Goal: Transaction & Acquisition: Purchase product/service

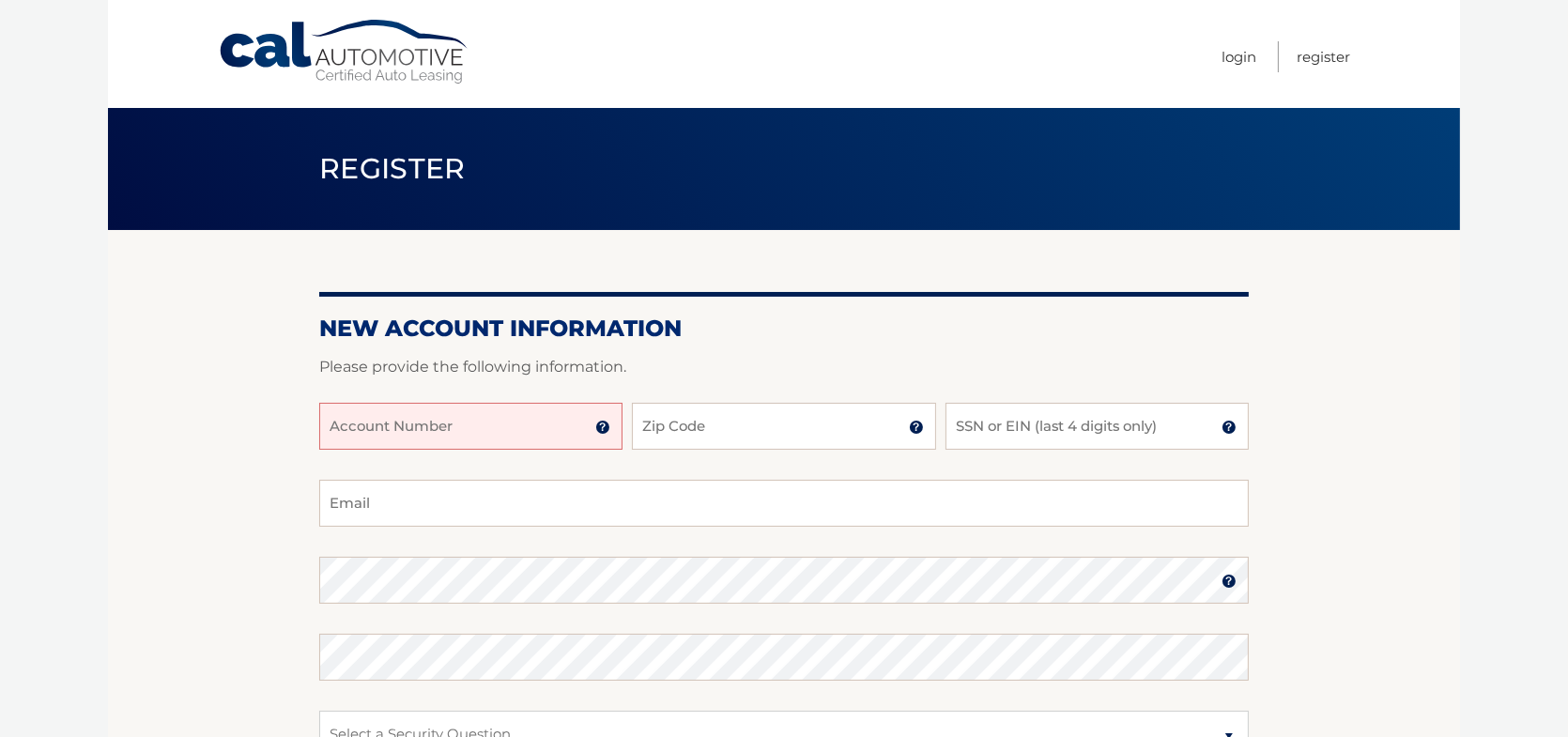
click at [448, 436] on input "Account Number" at bounding box center [471, 427] width 303 height 47
type input "4"
type input "44456010289"
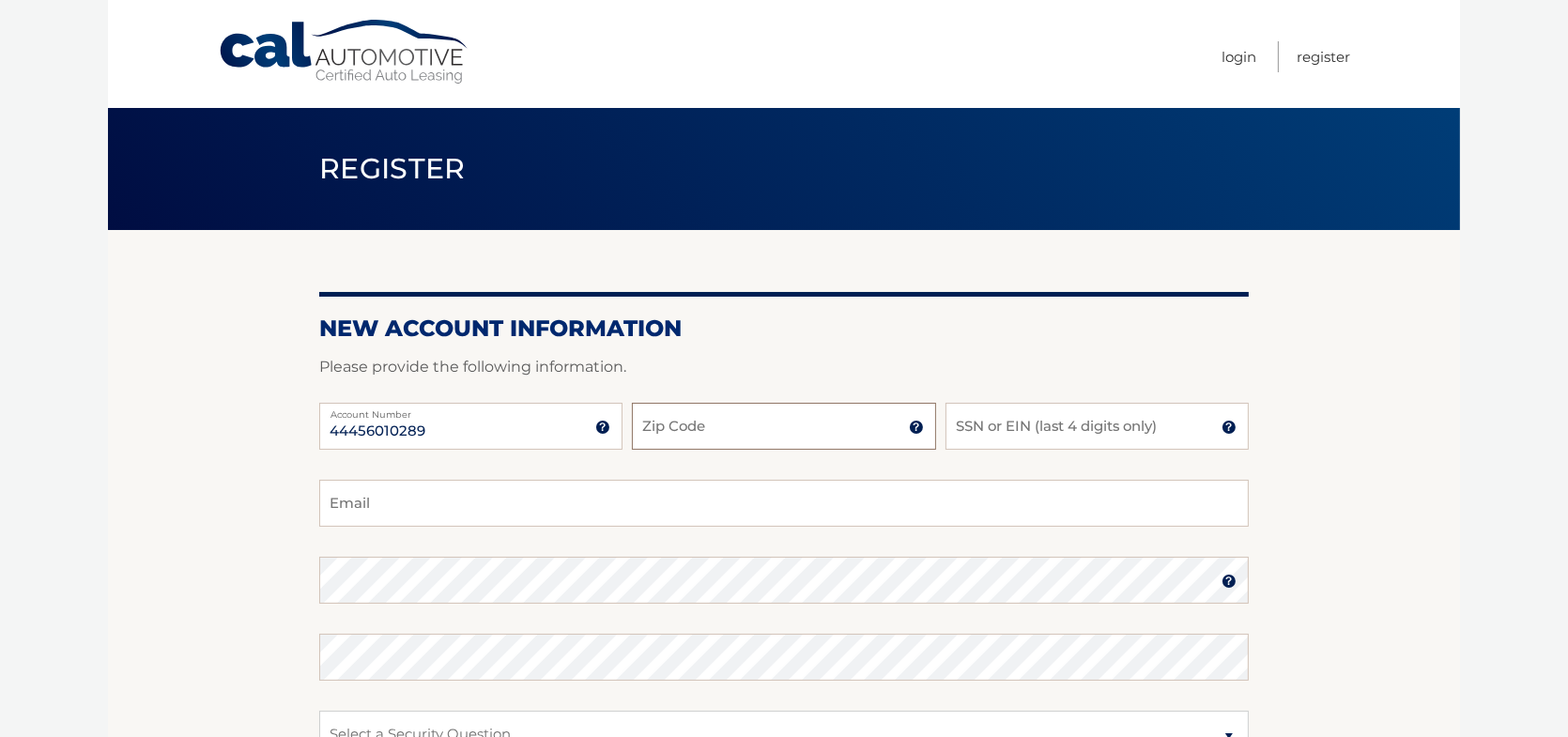
click at [711, 419] on input "Zip Code" at bounding box center [784, 427] width 303 height 47
type input "10309"
click at [996, 426] on input "SSN or EIN (last 4 digits only)" at bounding box center [1097, 427] width 303 height 47
type input "2651"
click at [509, 512] on input "Email" at bounding box center [784, 503] width 930 height 47
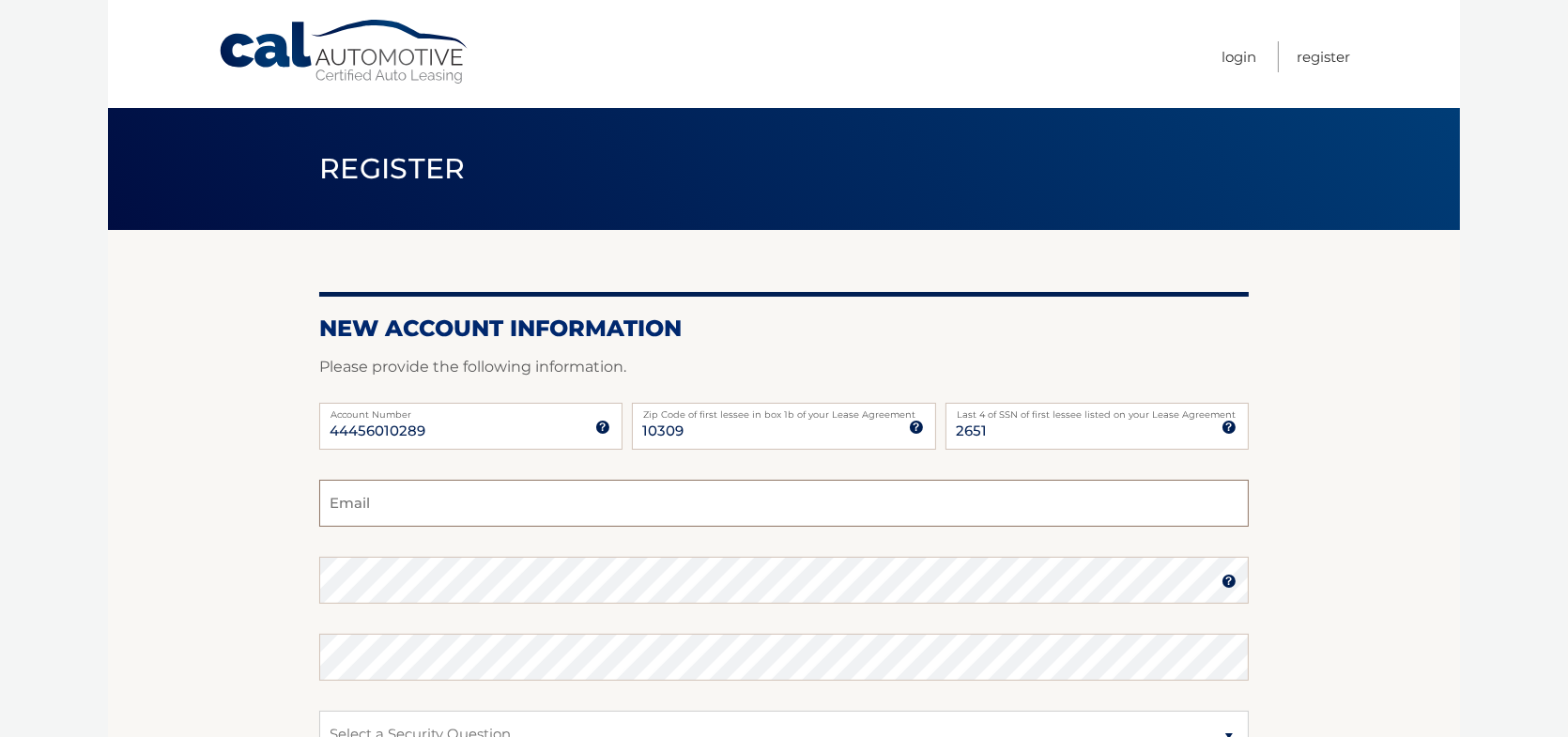
type input "estrocchia@verizon.net"
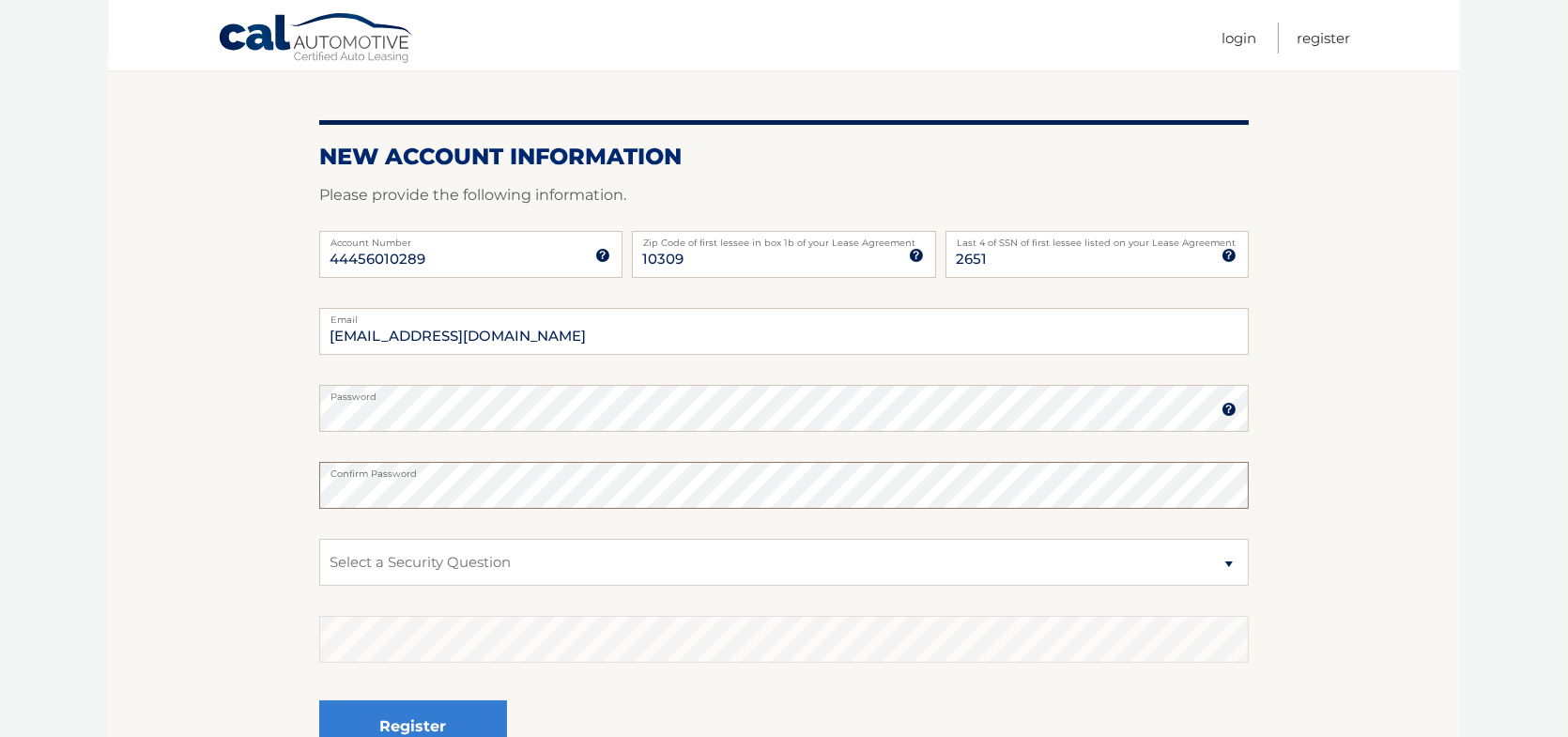
scroll to position [188, 0]
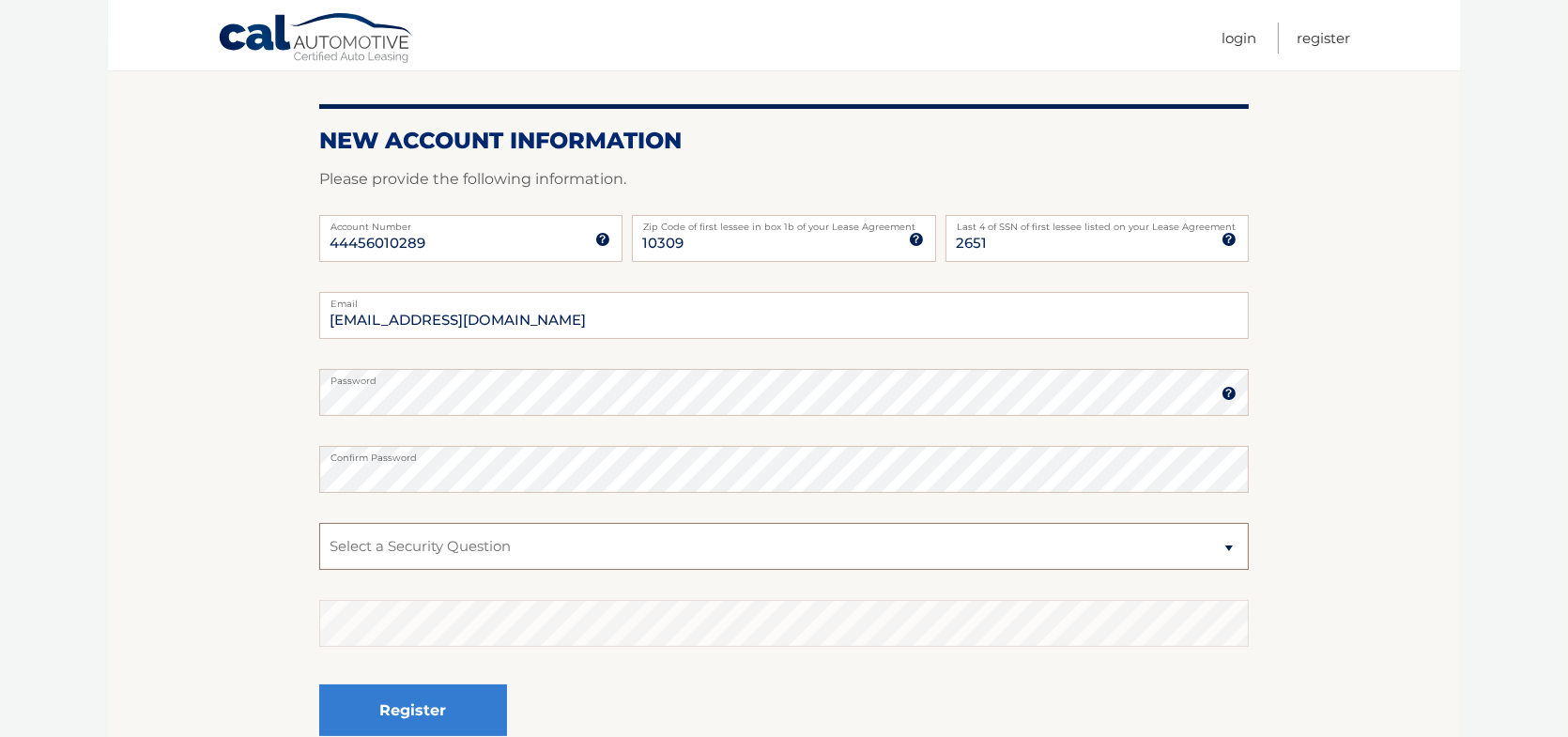
click at [1229, 553] on select "Select a Security Question What was the name of your elementary school? What is…" at bounding box center [784, 546] width 930 height 47
select select "2"
click at [319, 523] on select "Select a Security Question What was the name of your elementary school? What is…" at bounding box center [784, 546] width 930 height 47
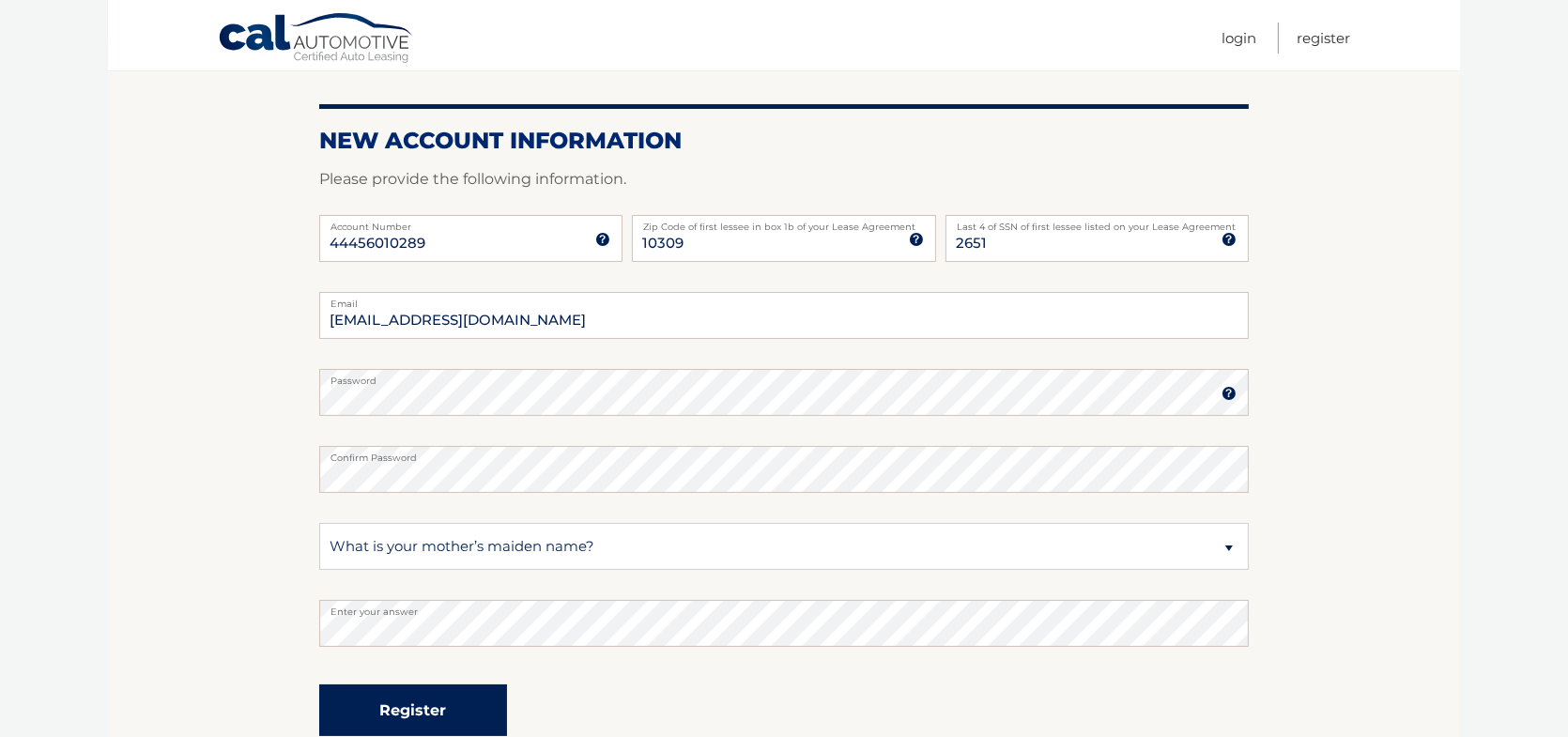
click at [423, 711] on button "Register" at bounding box center [413, 710] width 188 height 52
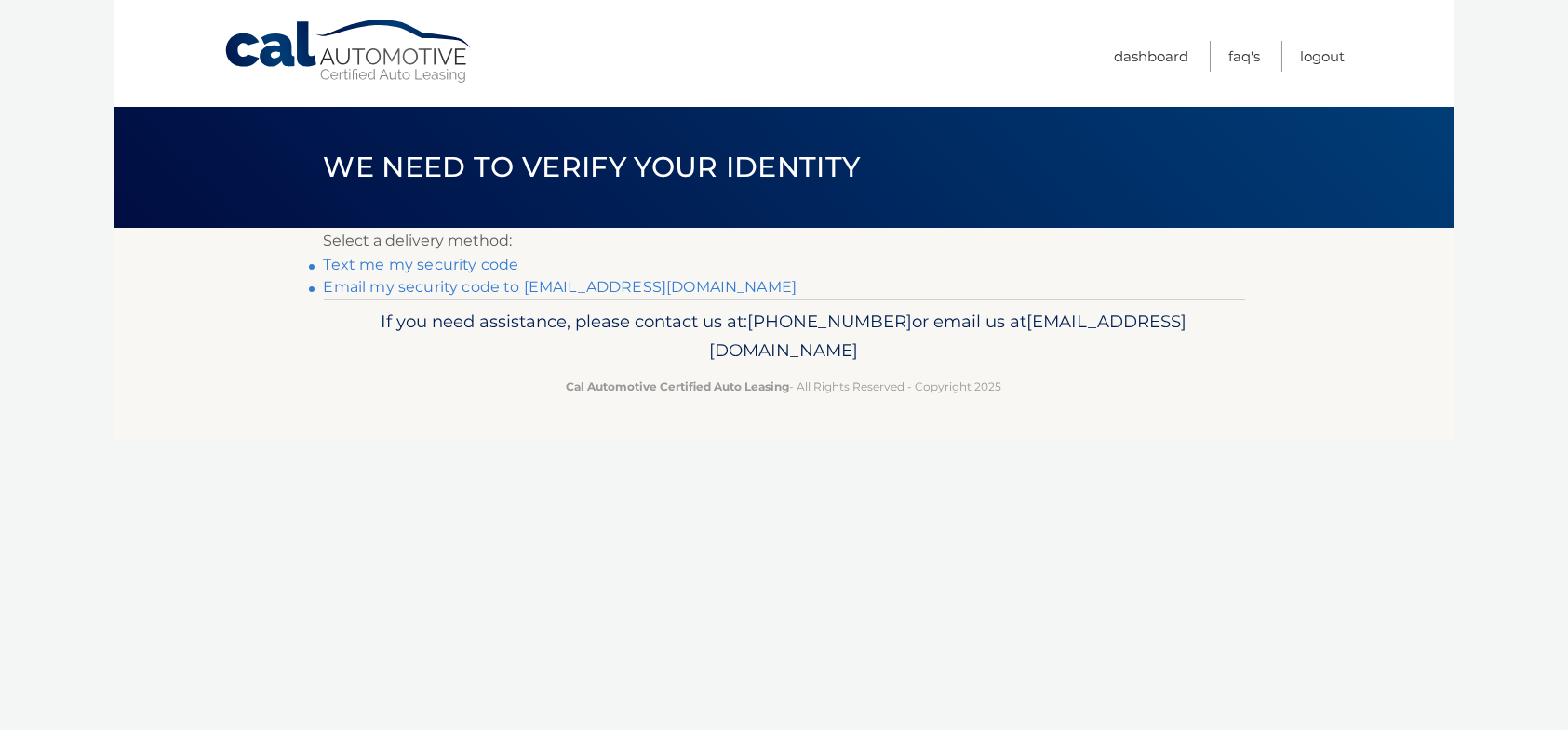
click at [418, 265] on link "Text me my security code" at bounding box center [421, 265] width 195 height 17
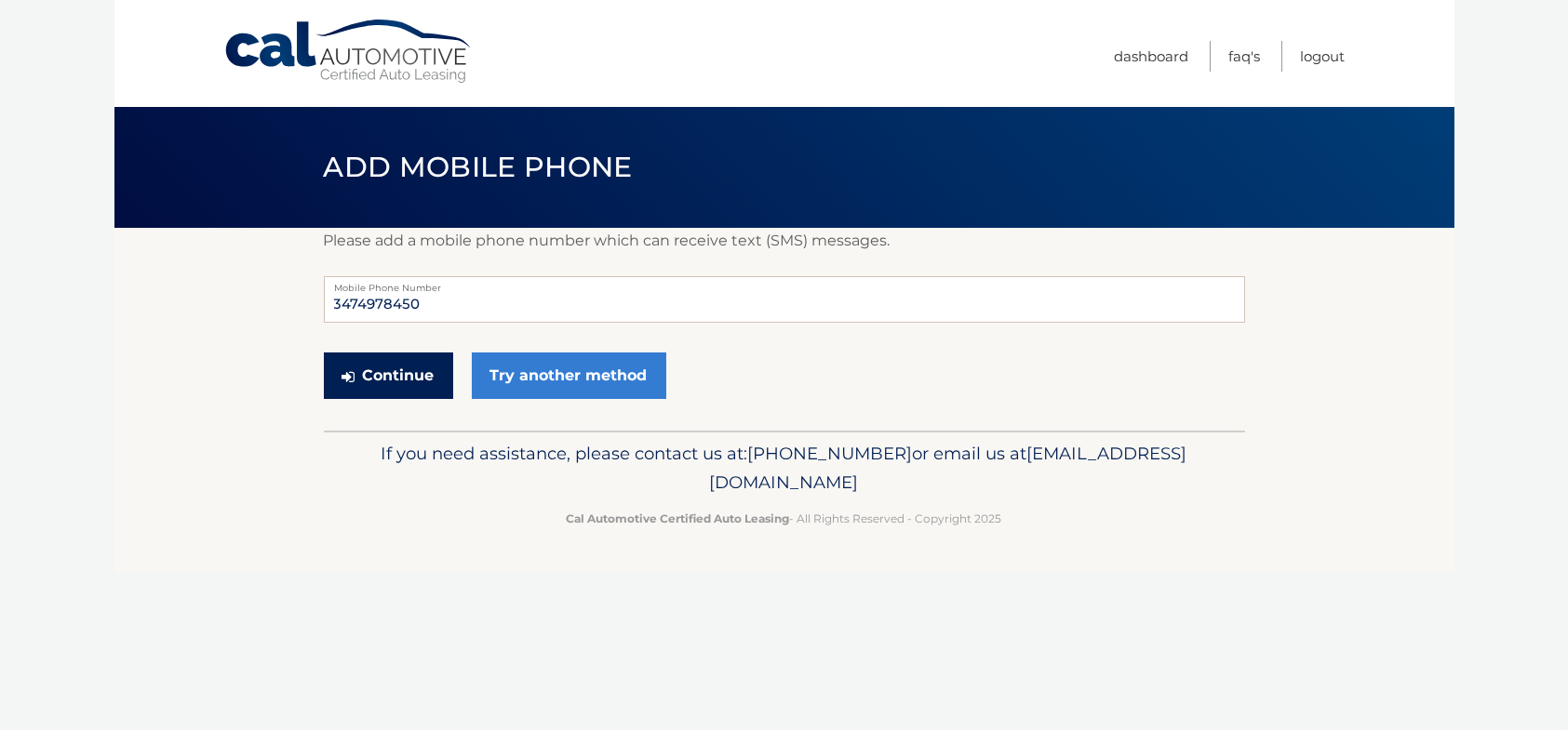
click at [400, 374] on button "Continue" at bounding box center [388, 376] width 129 height 47
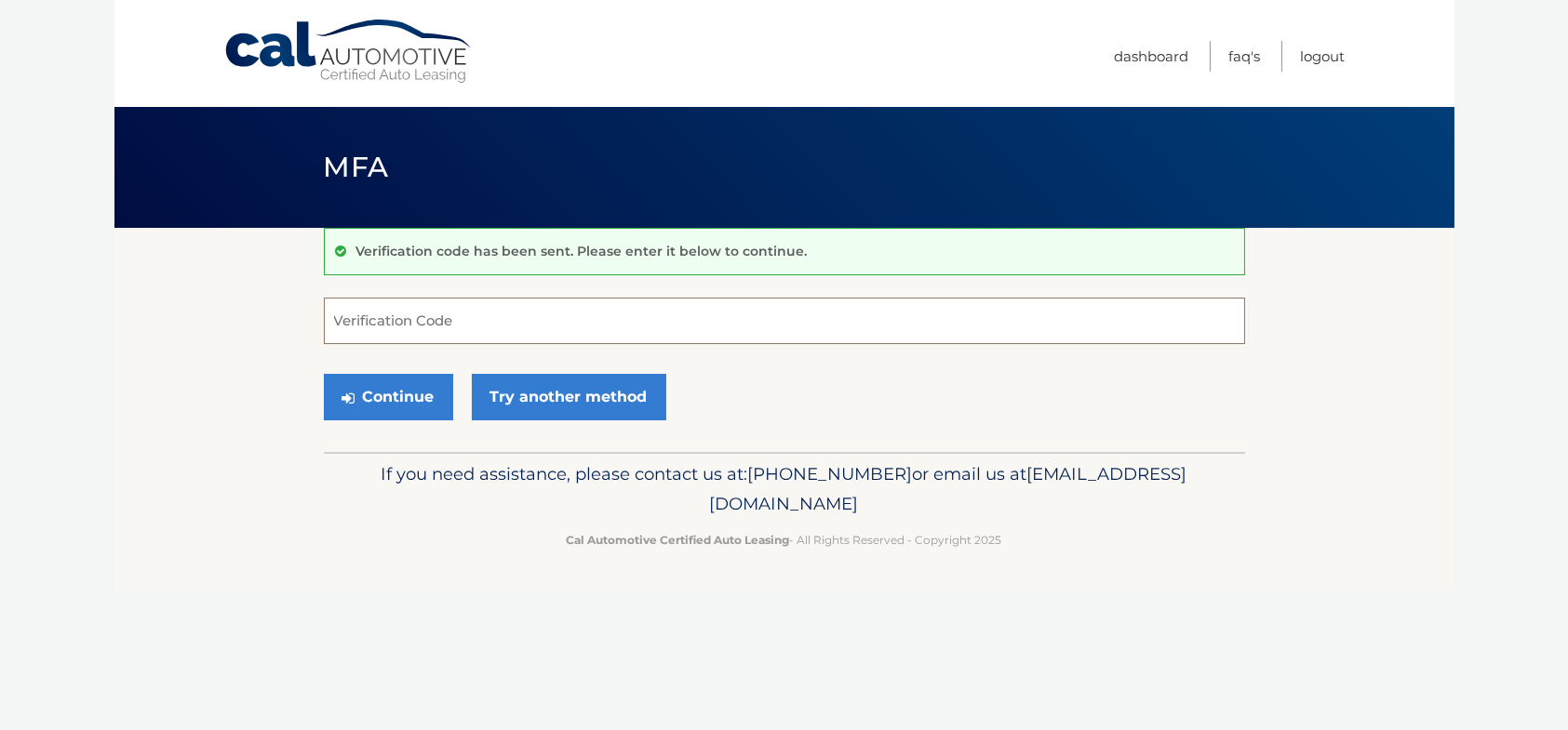
click at [584, 331] on input "Verification Code" at bounding box center [784, 321] width 921 height 47
type input "269949"
click at [403, 399] on button "Continue" at bounding box center [388, 397] width 129 height 47
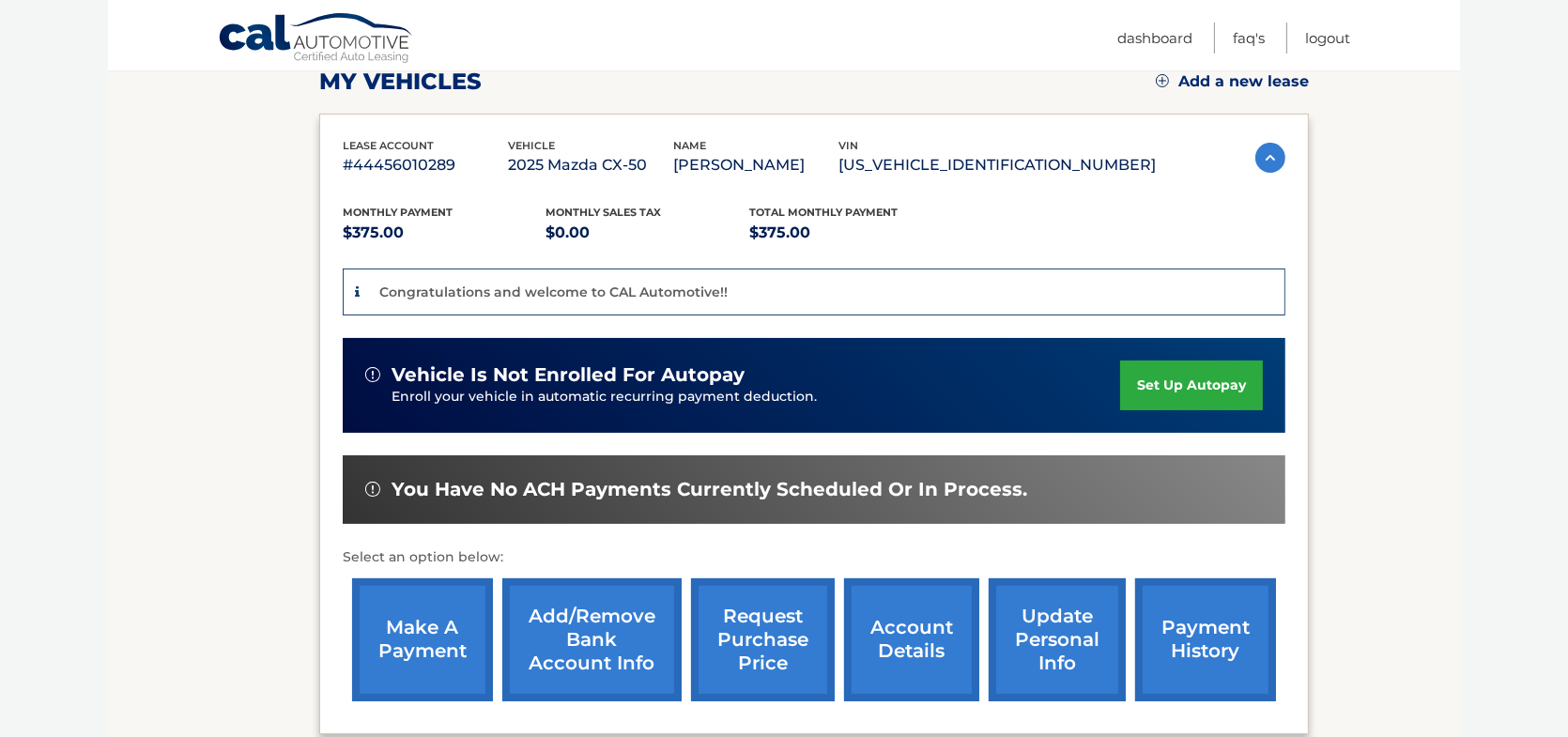
scroll to position [282, 0]
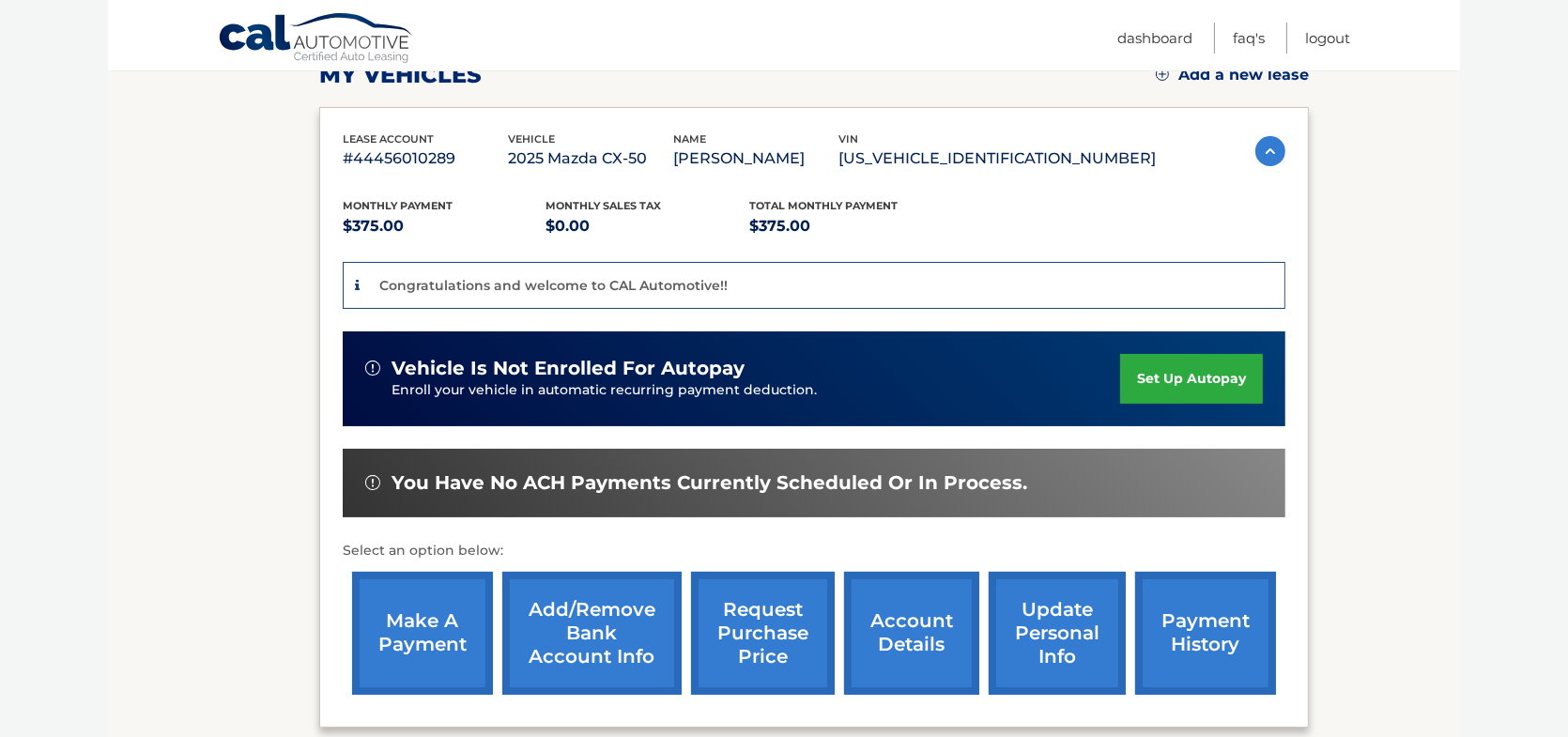
click at [403, 629] on link "make a payment" at bounding box center [423, 633] width 141 height 123
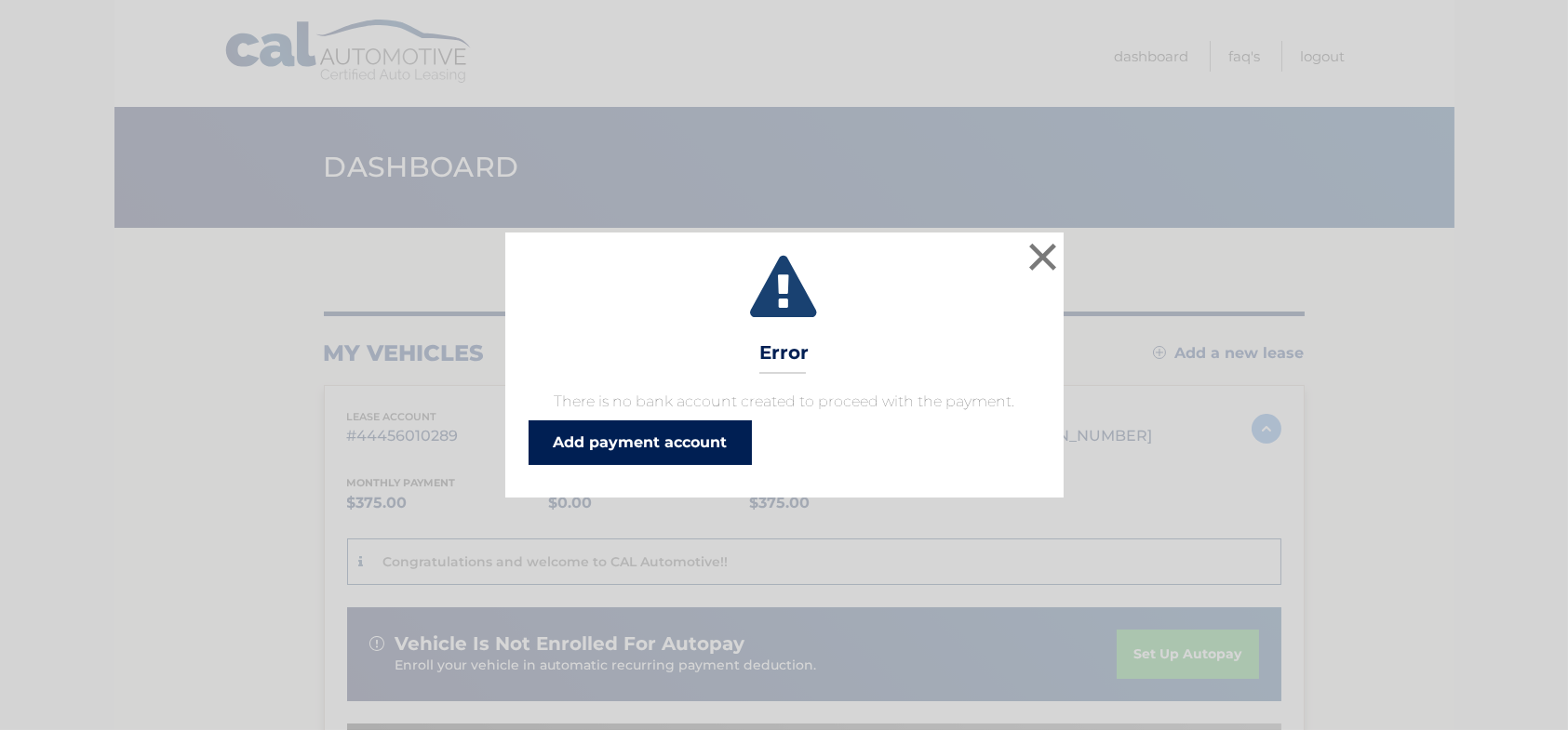
click at [640, 440] on link "Add payment account" at bounding box center [640, 443] width 223 height 45
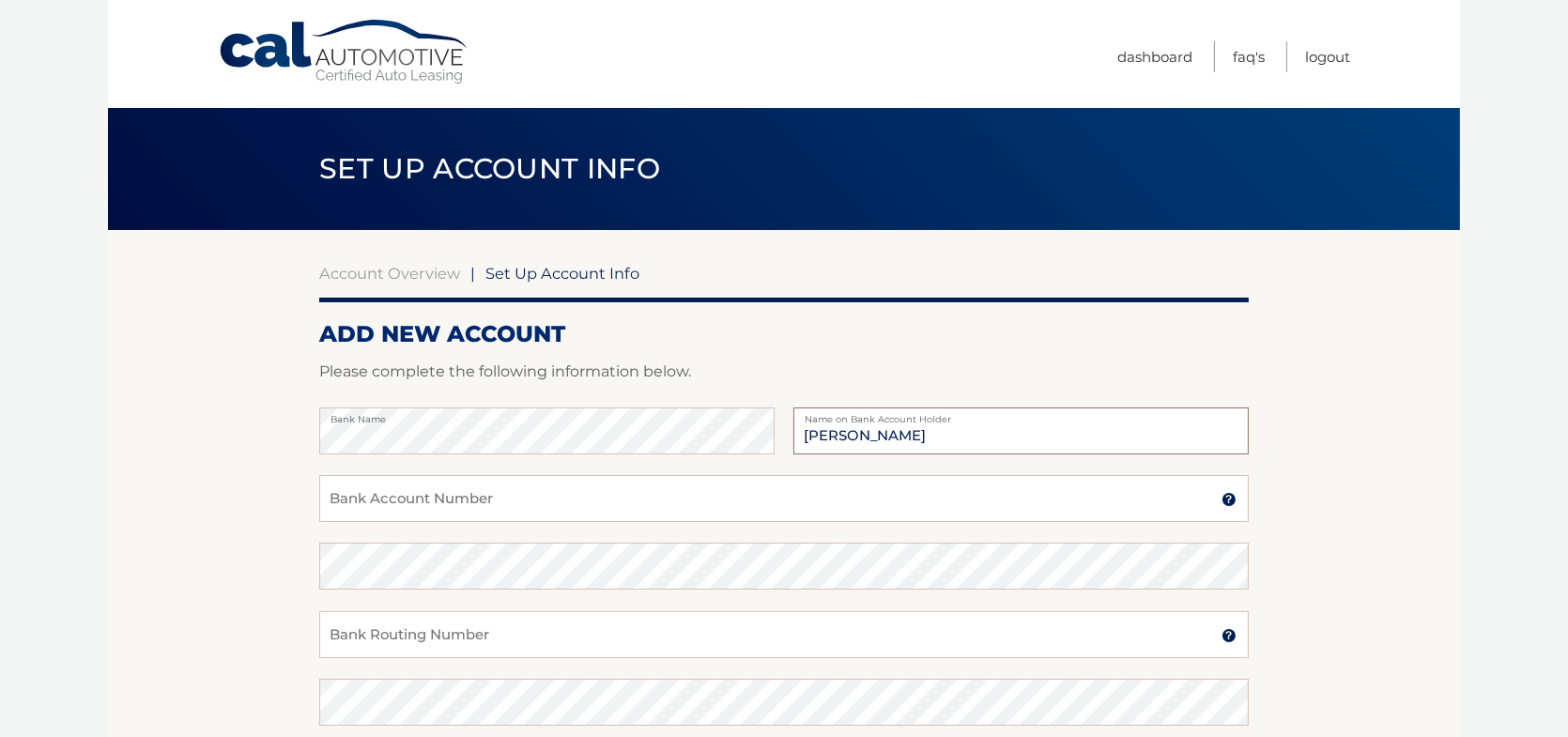
type input "[PERSON_NAME]"
click at [427, 510] on input "Bank Account Number" at bounding box center [784, 498] width 930 height 47
drag, startPoint x: 424, startPoint y: 504, endPoint x: 222, endPoint y: 526, distance: 203.2
click at [222, 526] on section "Account Overview | Set Up Account Info ADD NEW ACCOUNT Please complete the foll…" at bounding box center [784, 588] width 1353 height 716
type input "15815341"
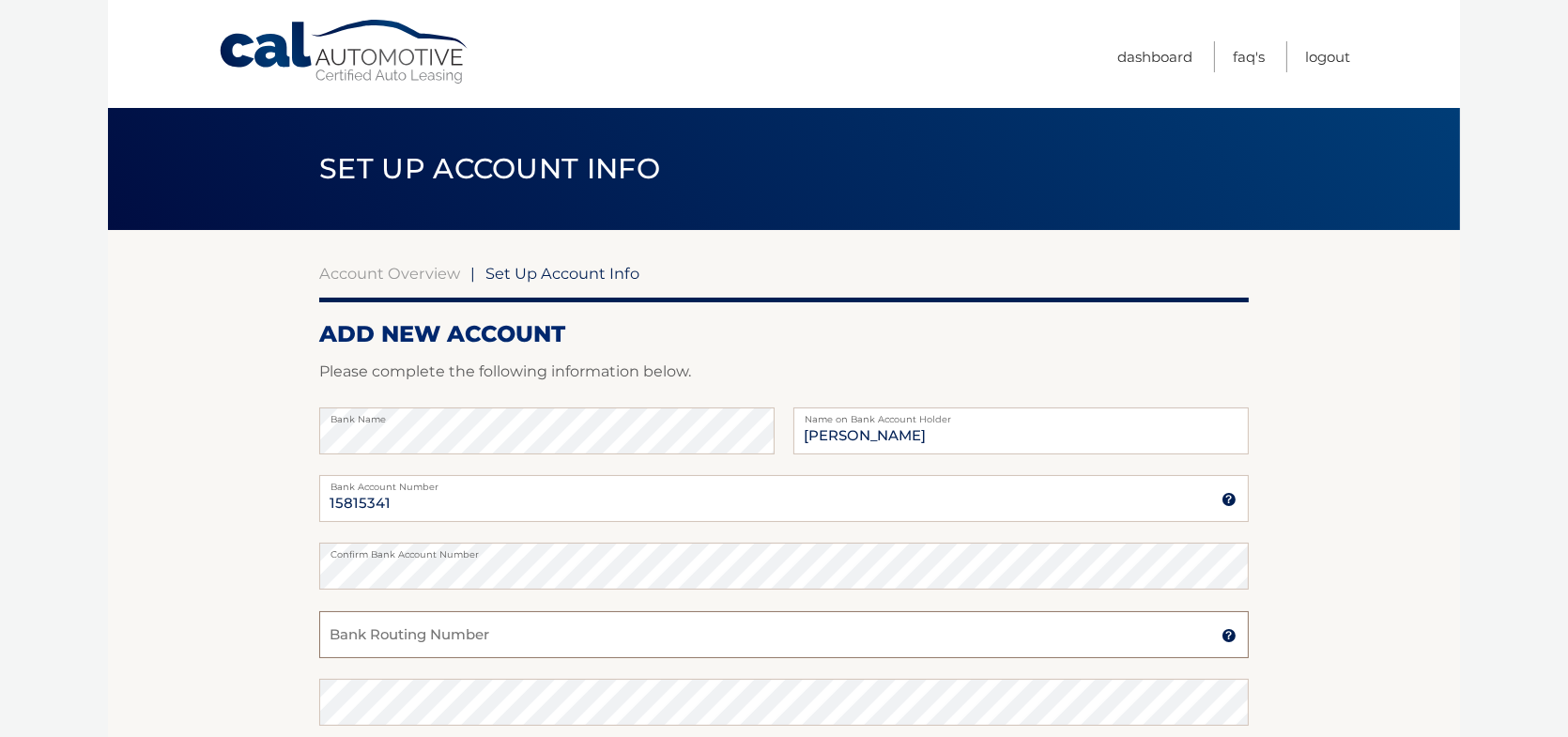
click at [426, 644] on input "Bank Routing Number" at bounding box center [784, 635] width 930 height 47
type input "021000069"
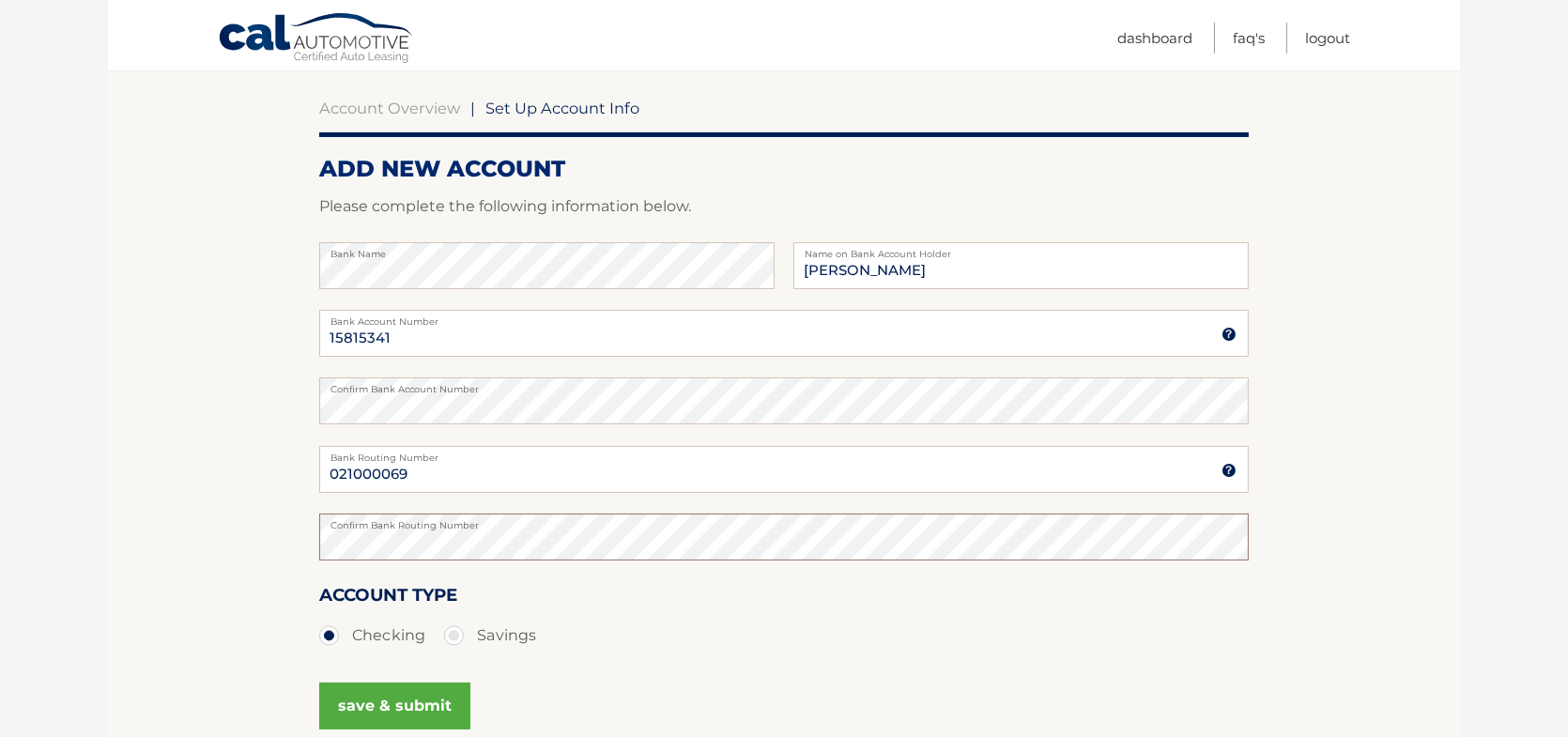
scroll to position [188, 0]
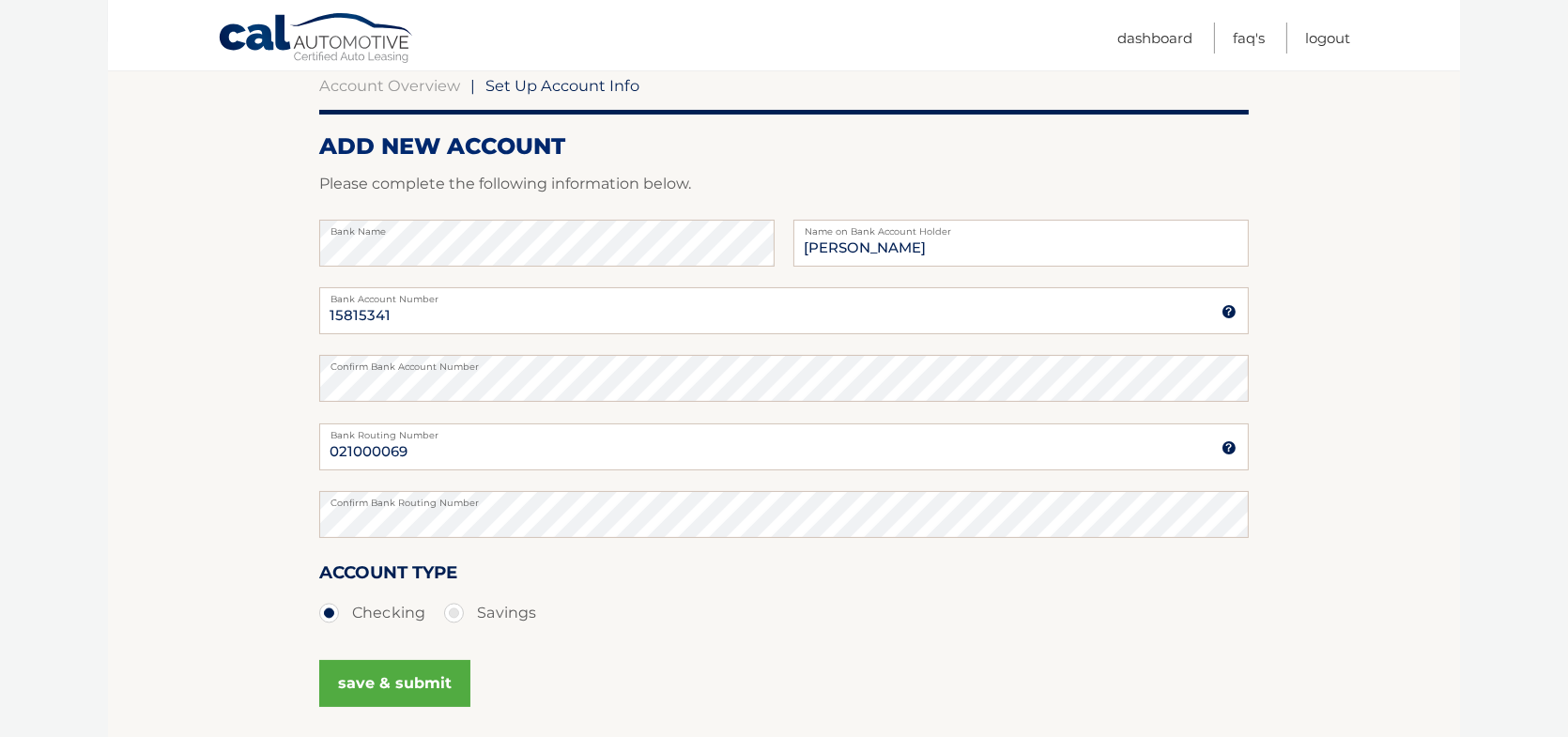
click at [405, 682] on button "save & submit" at bounding box center [394, 683] width 151 height 47
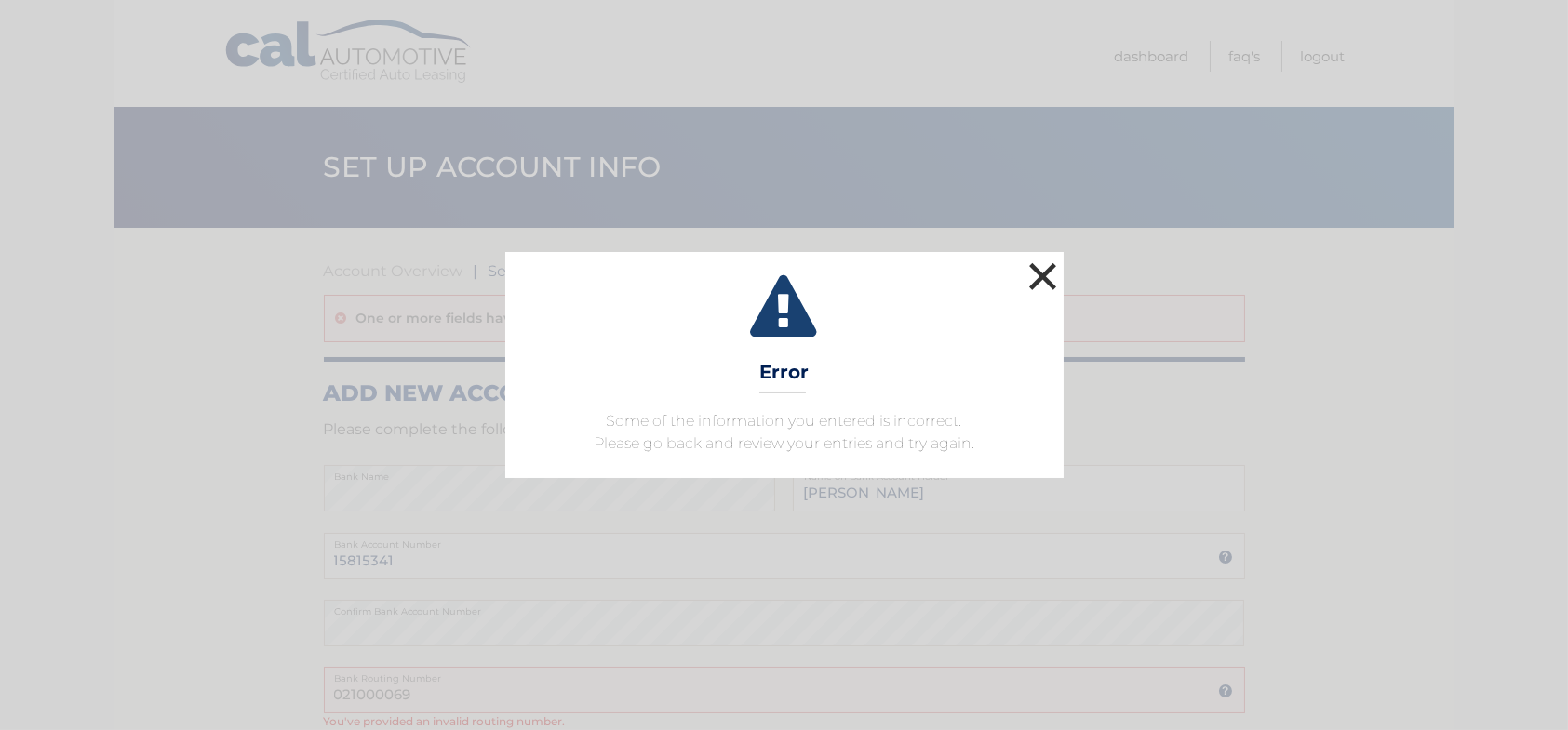
click at [1048, 286] on button "×" at bounding box center [1042, 276] width 37 height 37
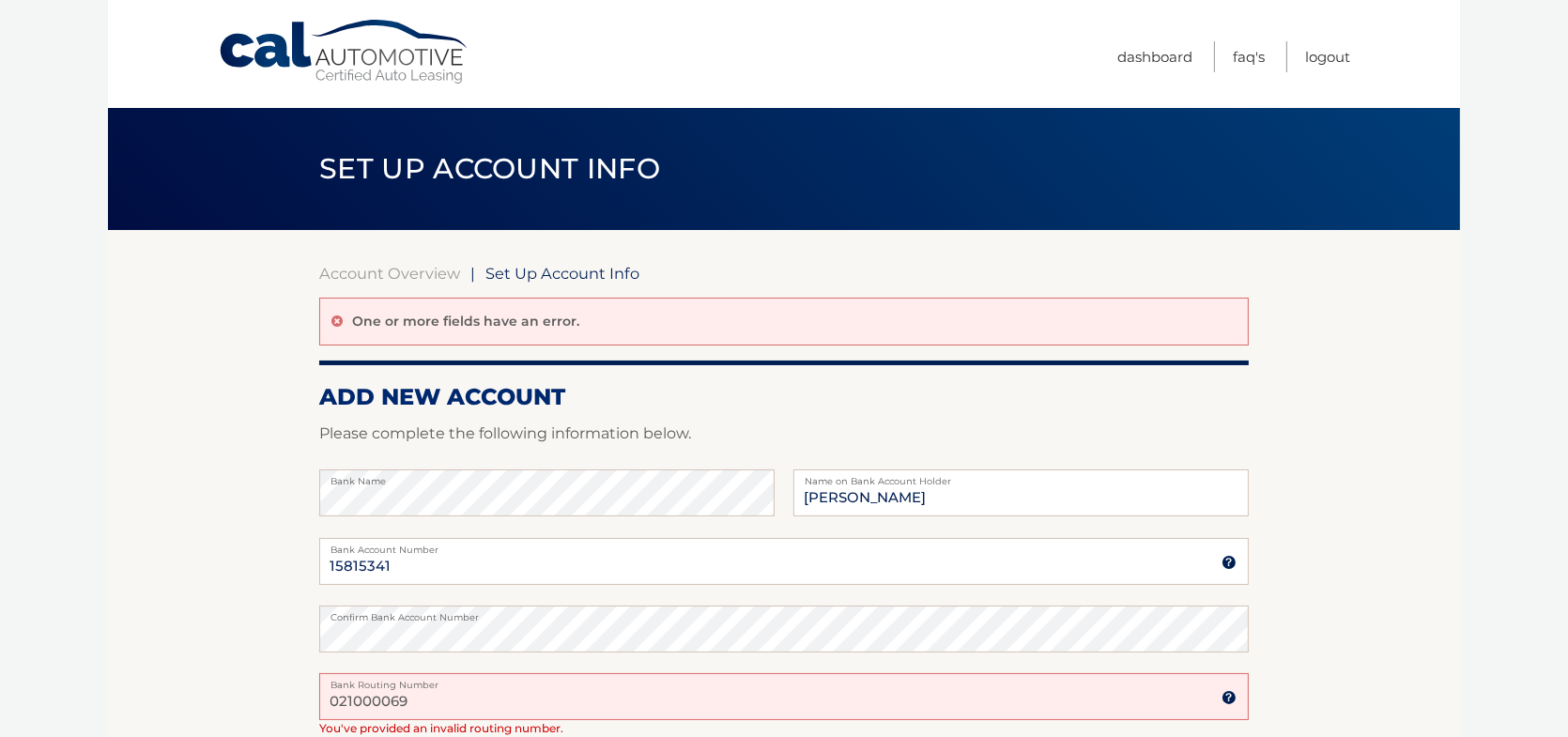
click at [458, 705] on input "021000069" at bounding box center [784, 697] width 930 height 47
drag, startPoint x: 458, startPoint y: 705, endPoint x: 201, endPoint y: 699, distance: 257.1
click at [201, 699] on section "Account Overview | Set Up Account Info One or more fields have an error. ADD NE…" at bounding box center [784, 627] width 1353 height 796
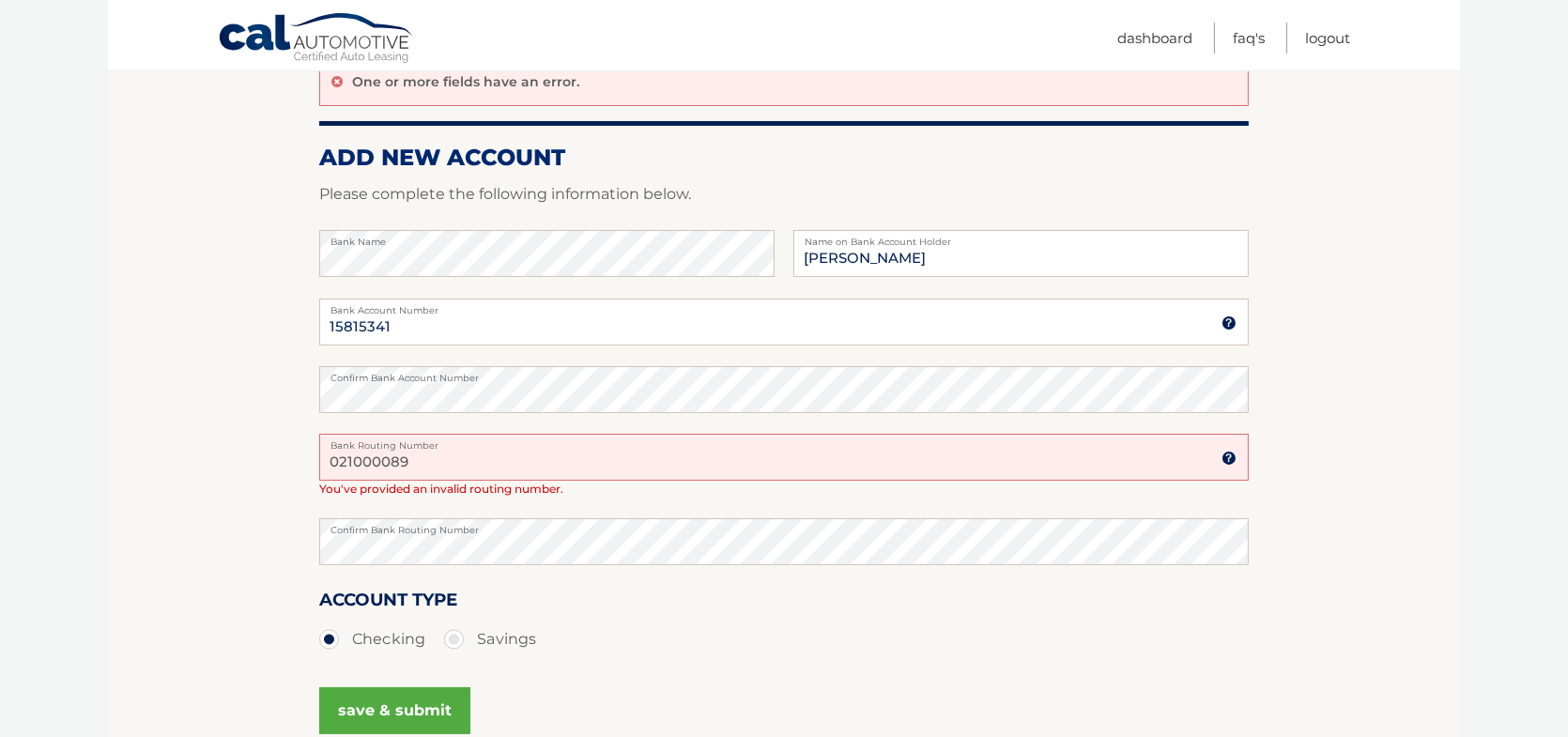
scroll to position [282, 0]
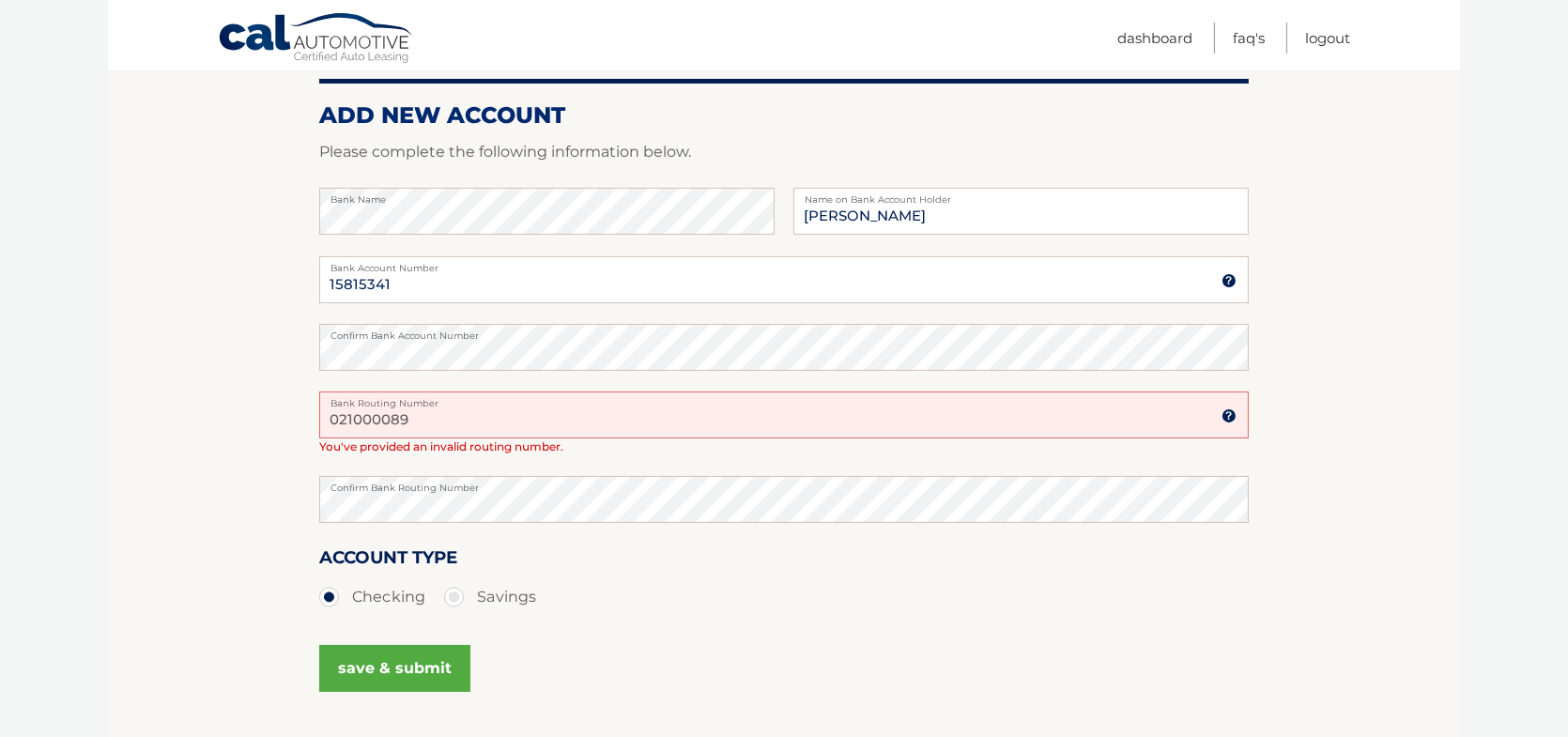
type input "021000089"
click at [388, 671] on button "save & submit" at bounding box center [394, 668] width 151 height 47
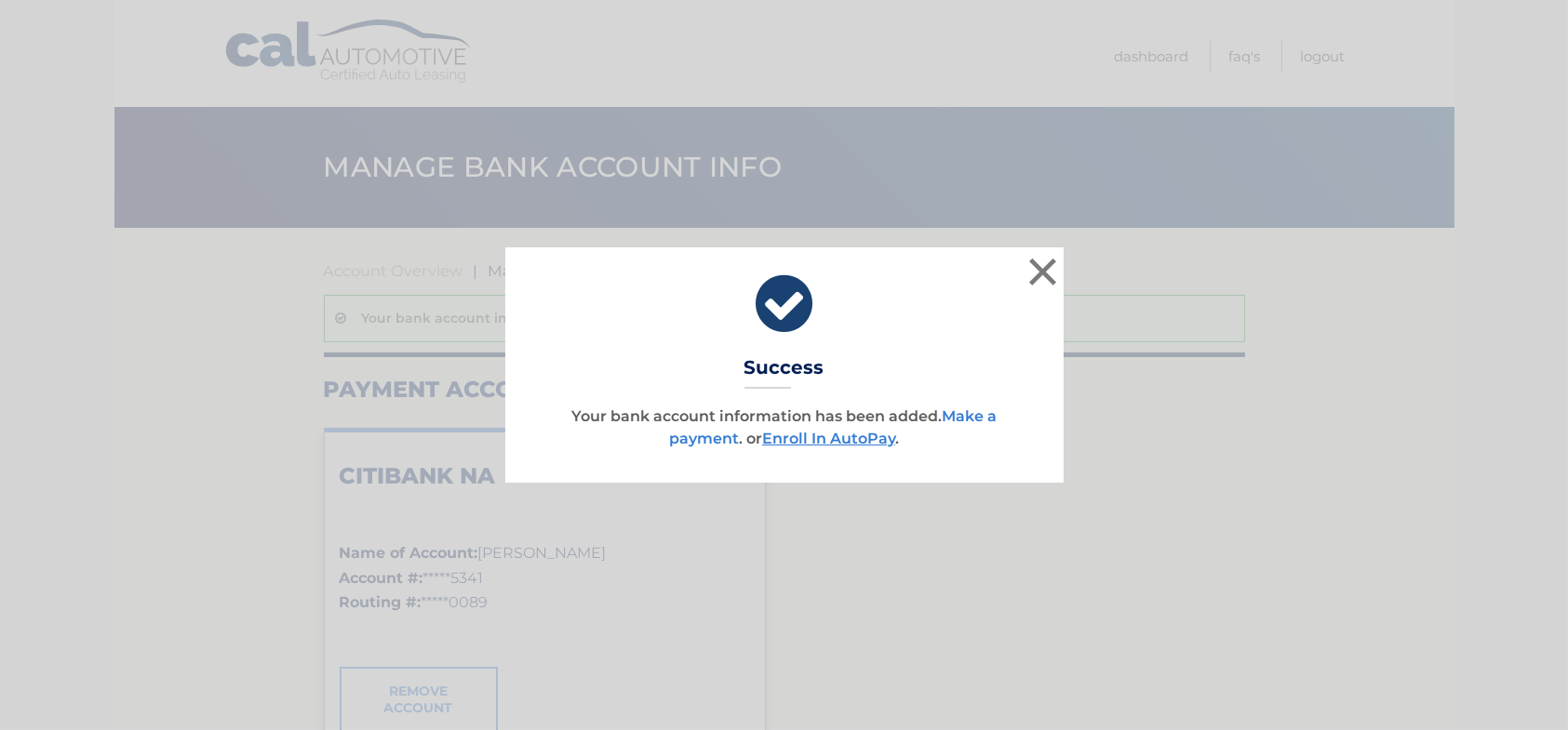
click at [970, 418] on link "Make a payment" at bounding box center [833, 427] width 328 height 40
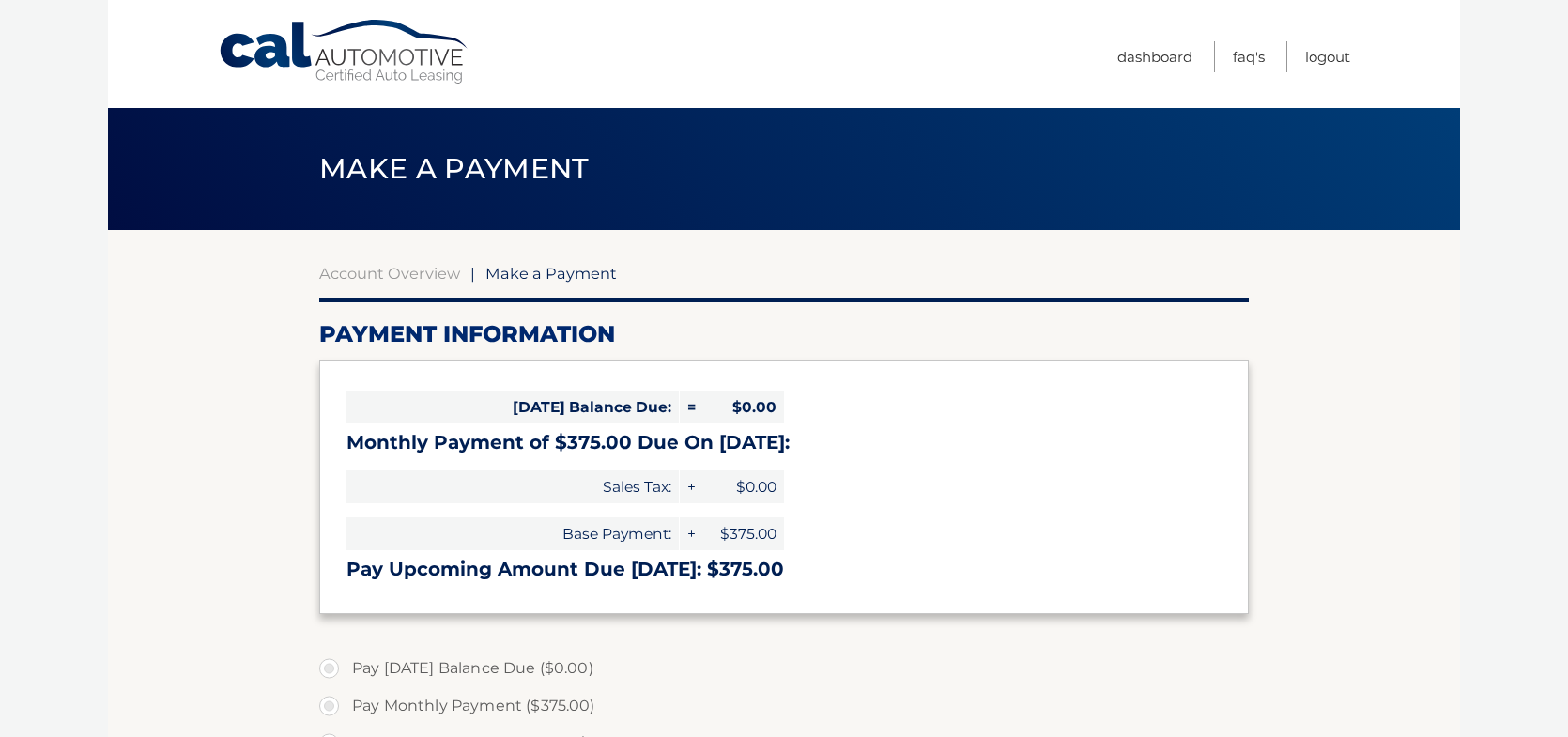
select select "N2I3MGM2N2QtZWFhMS00OWM0LWI2YjctOGI0MGQ5NmQyOTNk"
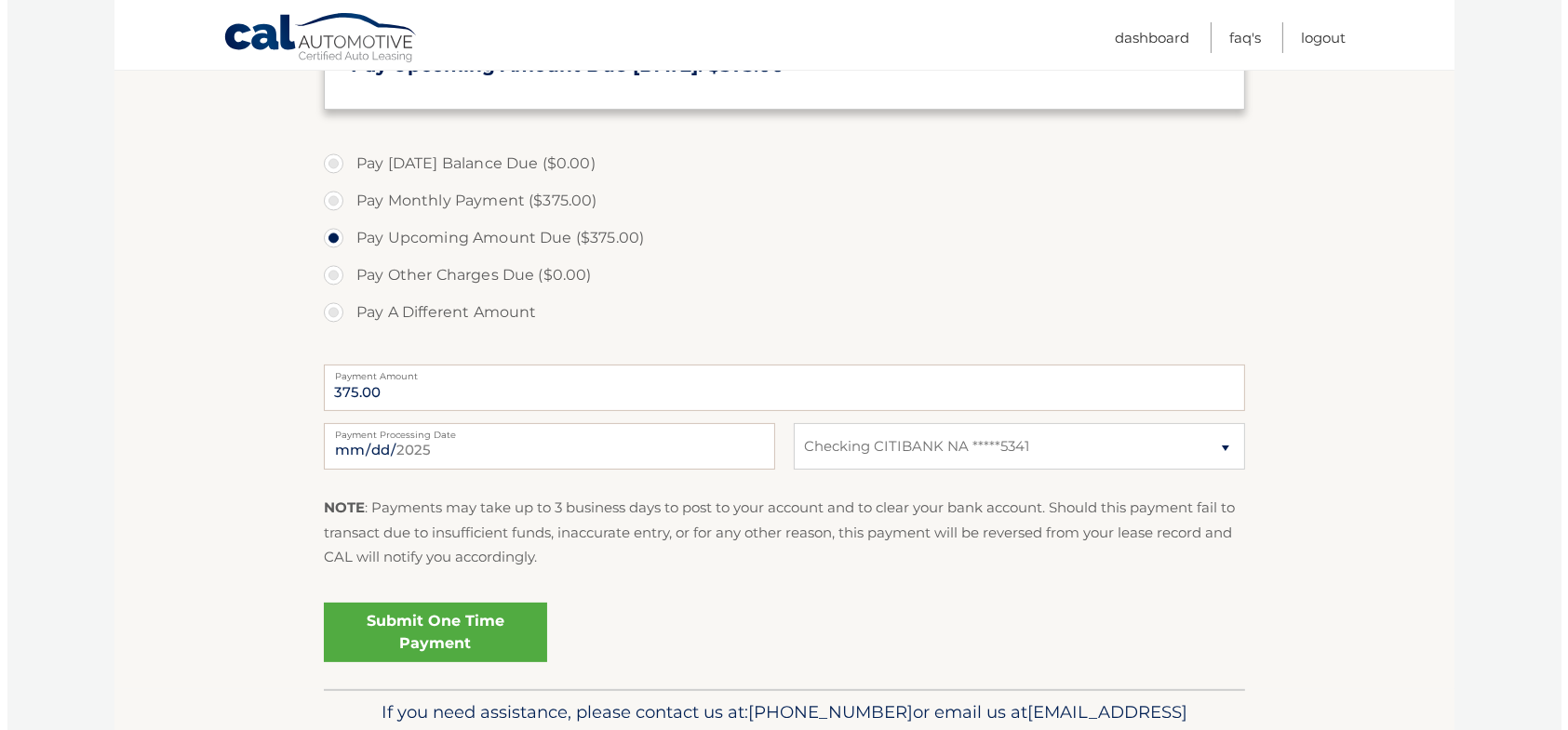
scroll to position [558, 0]
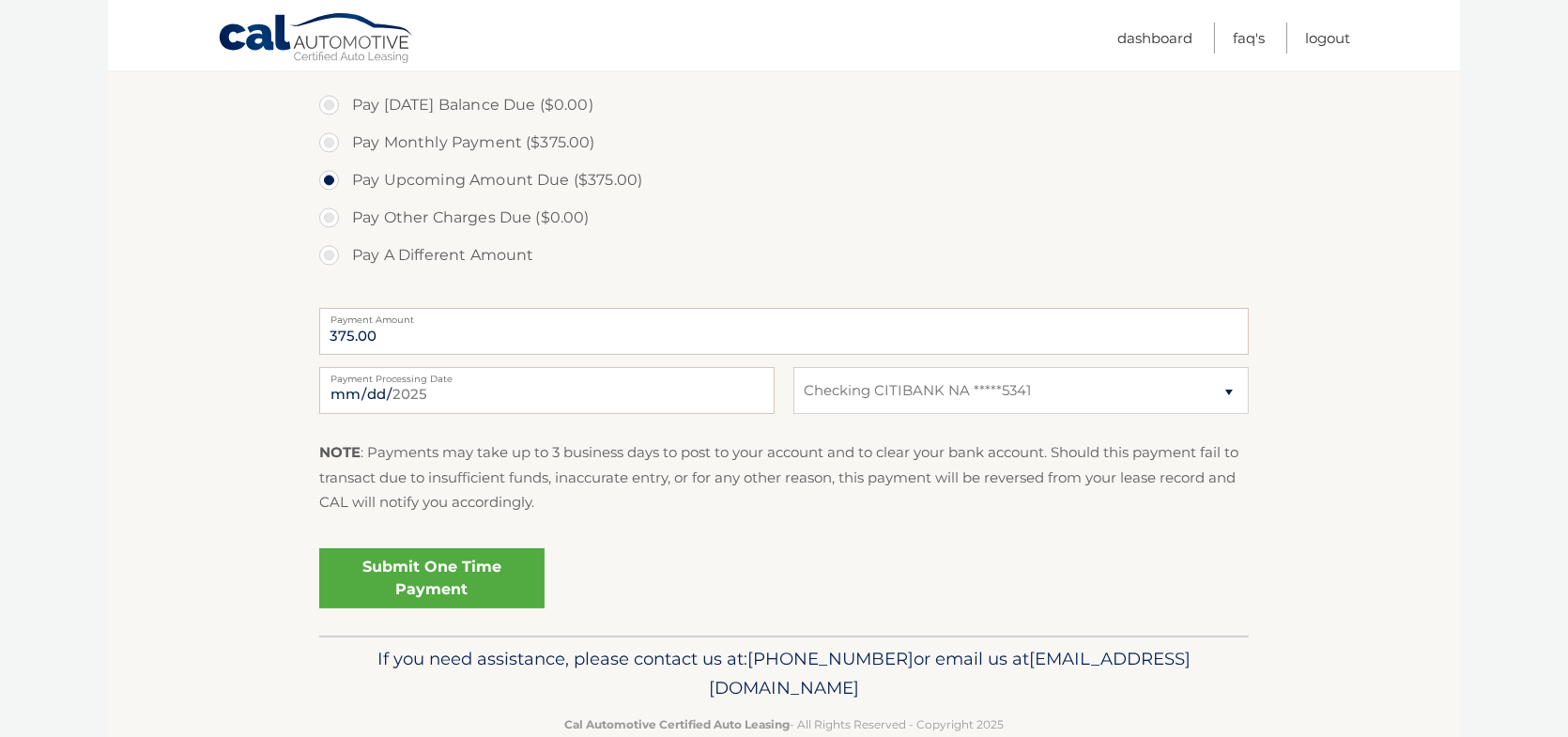
click at [444, 572] on link "Submit One Time Payment" at bounding box center [432, 577] width 225 height 60
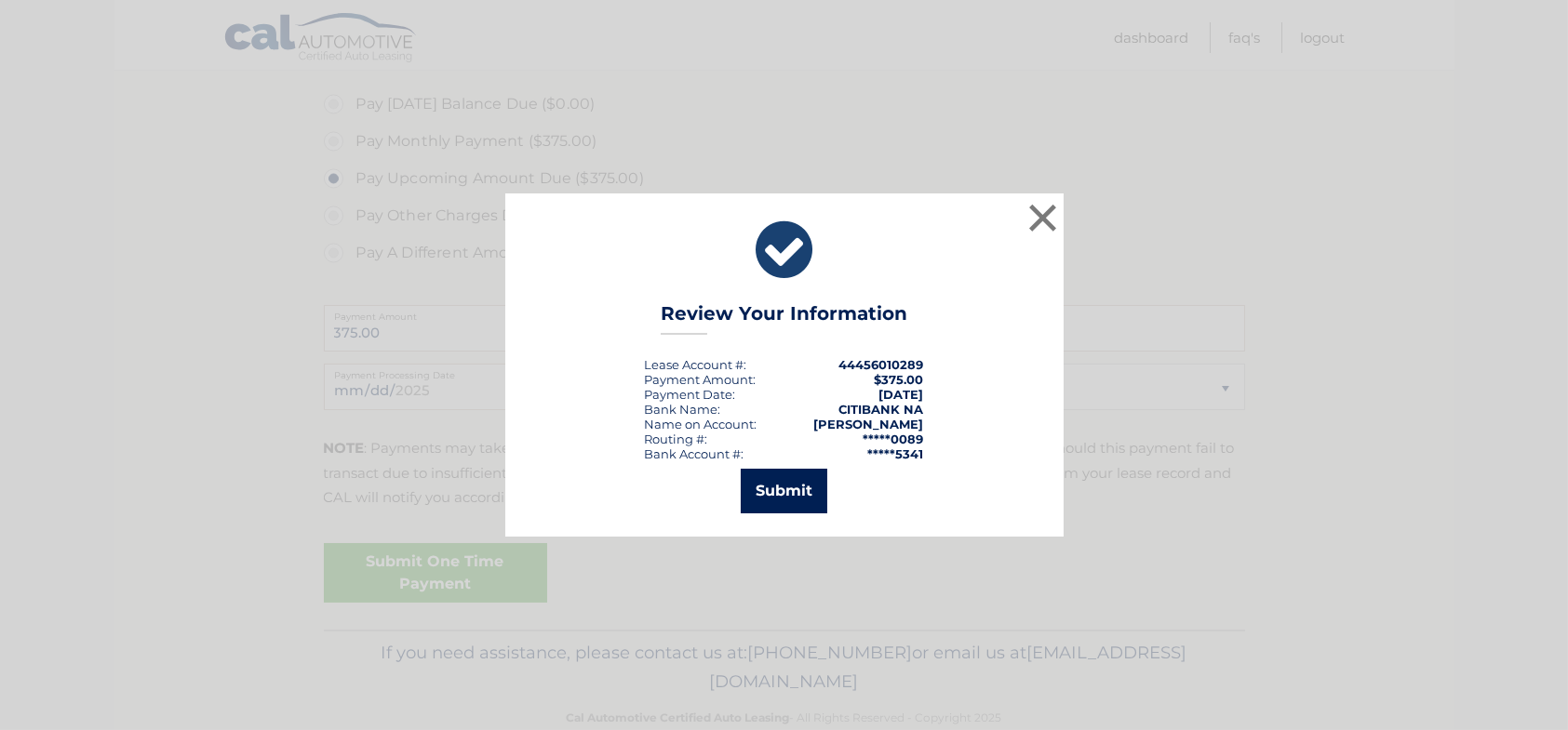
click at [785, 492] on button "Submit" at bounding box center [784, 492] width 86 height 45
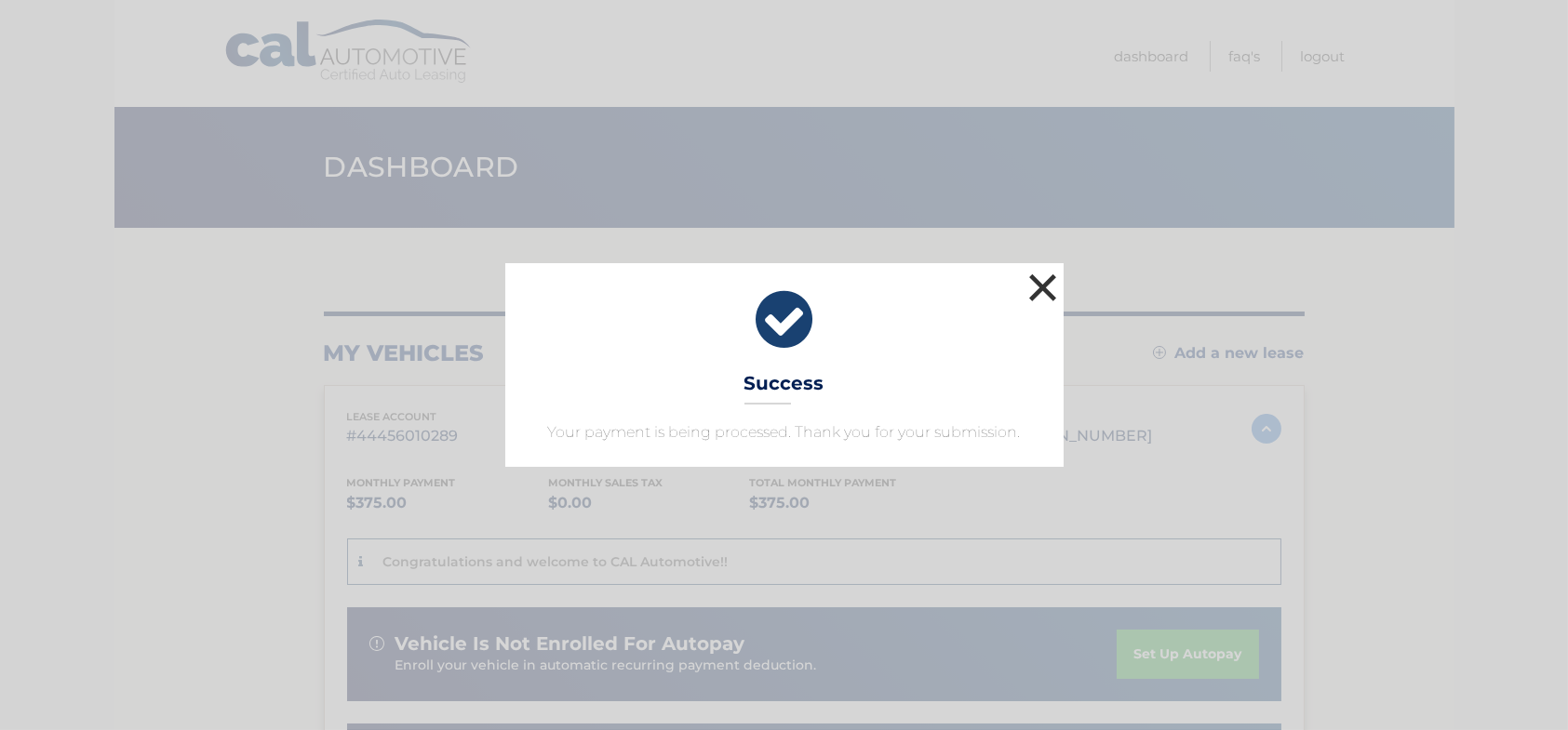
click at [1045, 289] on button "×" at bounding box center [1042, 287] width 37 height 37
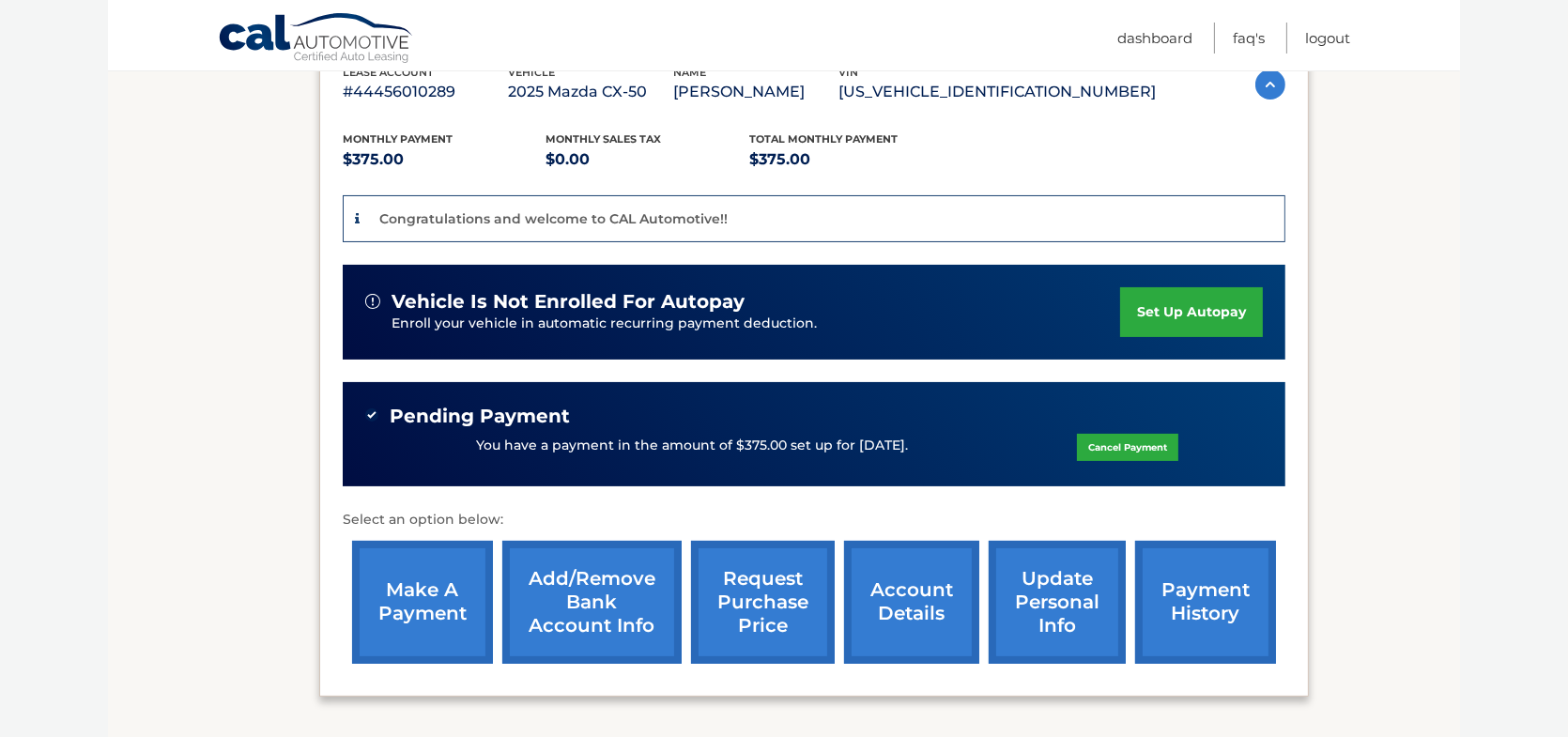
scroll to position [376, 0]
